Goal: Information Seeking & Learning: Find specific fact

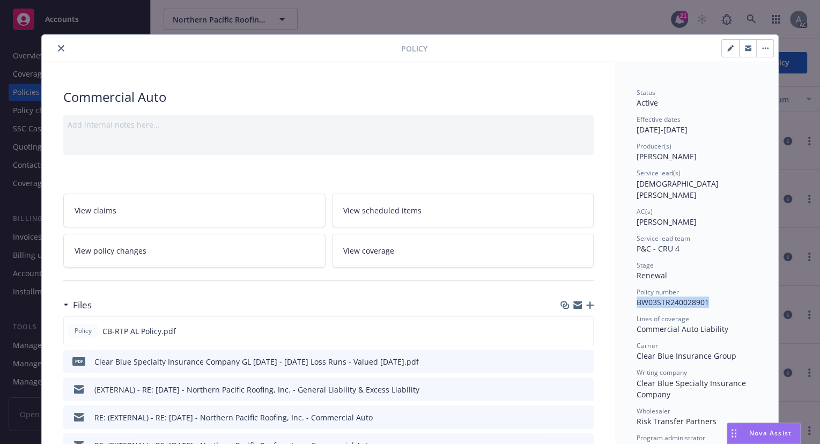
scroll to position [11, 0]
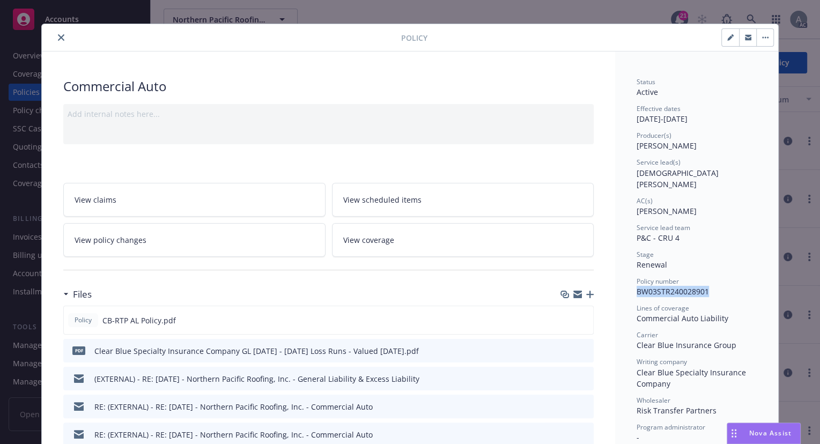
drag, startPoint x: 59, startPoint y: 39, endPoint x: 316, endPoint y: 75, distance: 259.2
click at [61, 39] on button "close" at bounding box center [61, 37] width 13 height 13
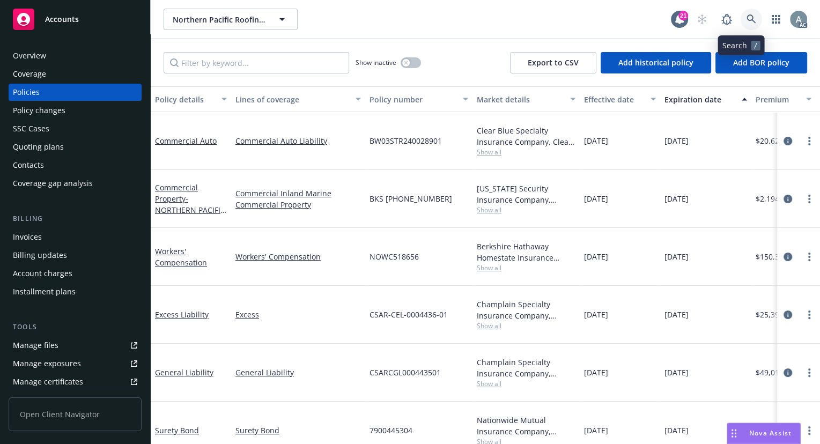
click at [746, 18] on icon at bounding box center [750, 18] width 9 height 9
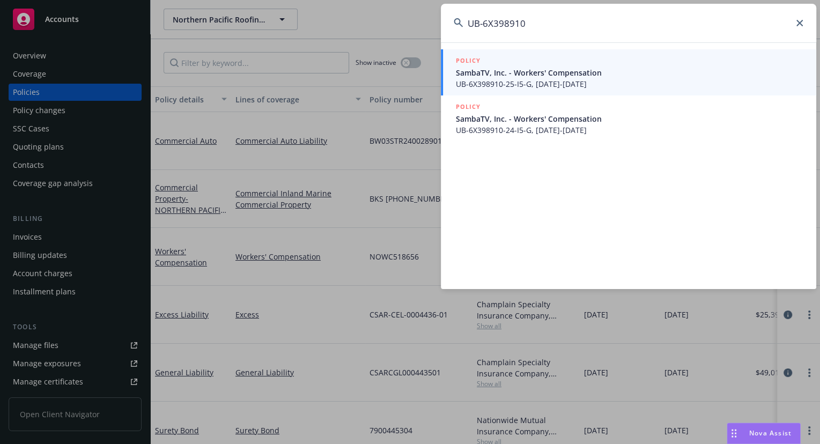
type input "UB-6X398910"
click at [673, 83] on span "UB-6X398910-25-I5-G, [DATE]-[DATE]" at bounding box center [629, 83] width 347 height 11
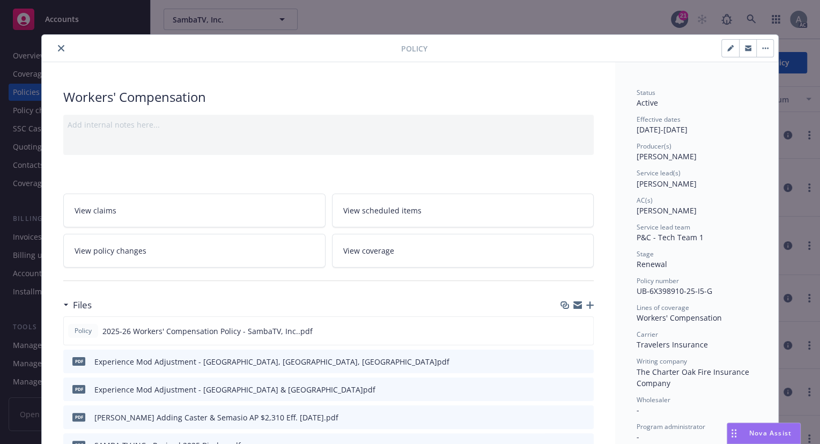
click at [673, 279] on span "Policy number" at bounding box center [657, 280] width 42 height 9
click at [716, 290] on div "Policy number UB-6X398910-25-I5-G" at bounding box center [696, 286] width 120 height 20
drag, startPoint x: 709, startPoint y: 295, endPoint x: 629, endPoint y: 289, distance: 80.1
copy span "UB-6X398910-25-I5-G"
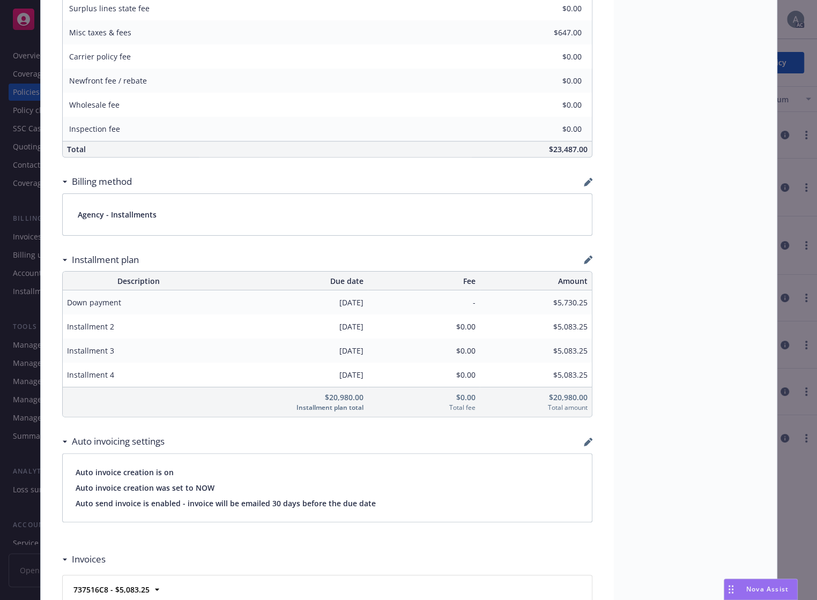
scroll to position [632, 0]
